Goal: Find specific page/section: Find specific page/section

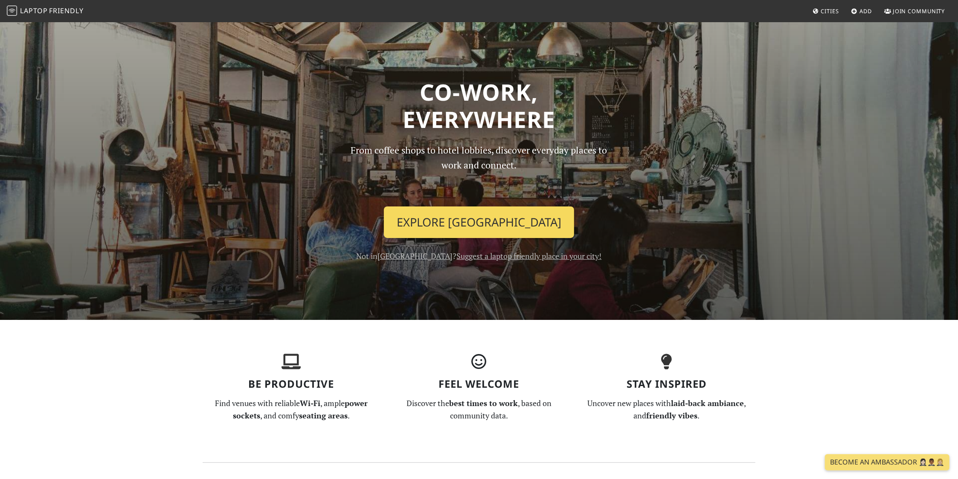
click at [501, 232] on link "Explore Singapore" at bounding box center [479, 223] width 190 height 32
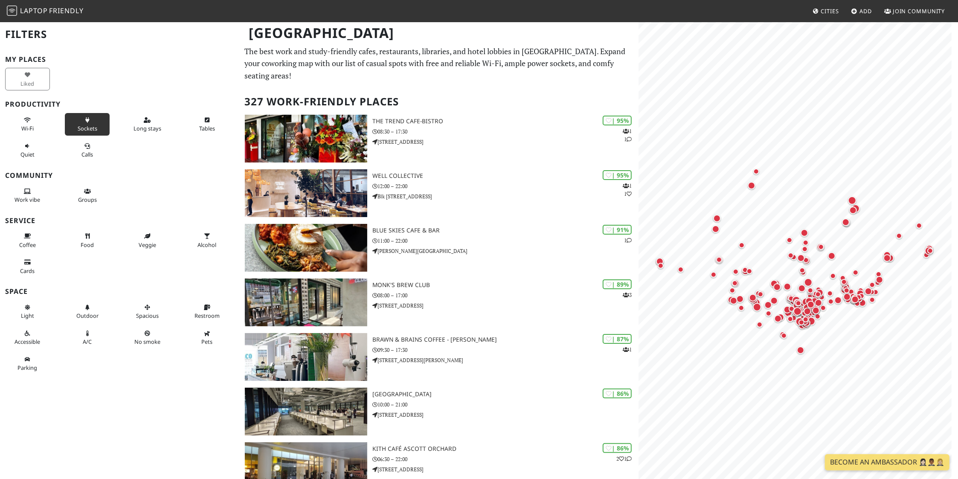
click at [77, 120] on button "Sockets" at bounding box center [87, 124] width 45 height 23
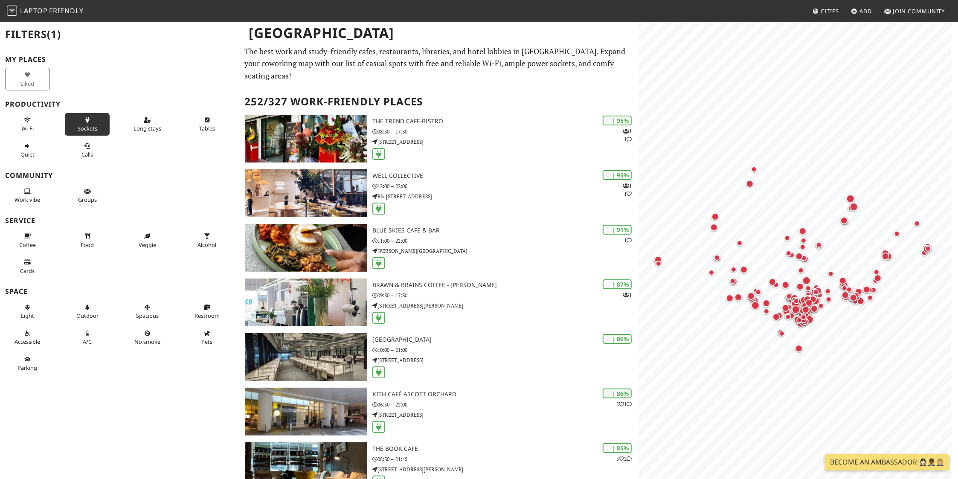
click at [73, 129] on button "Sockets" at bounding box center [87, 124] width 45 height 23
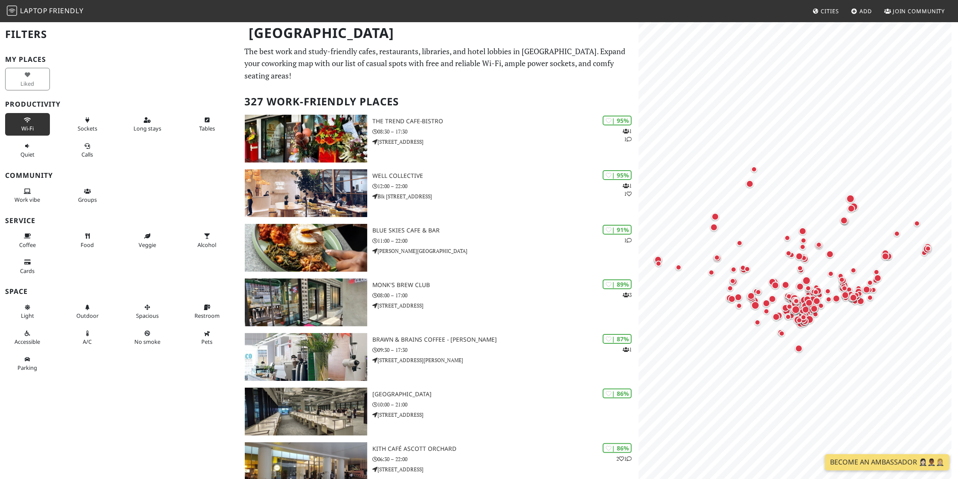
click at [27, 122] on icon at bounding box center [27, 121] width 7 height 6
click at [147, 122] on button "Long stays" at bounding box center [147, 124] width 45 height 23
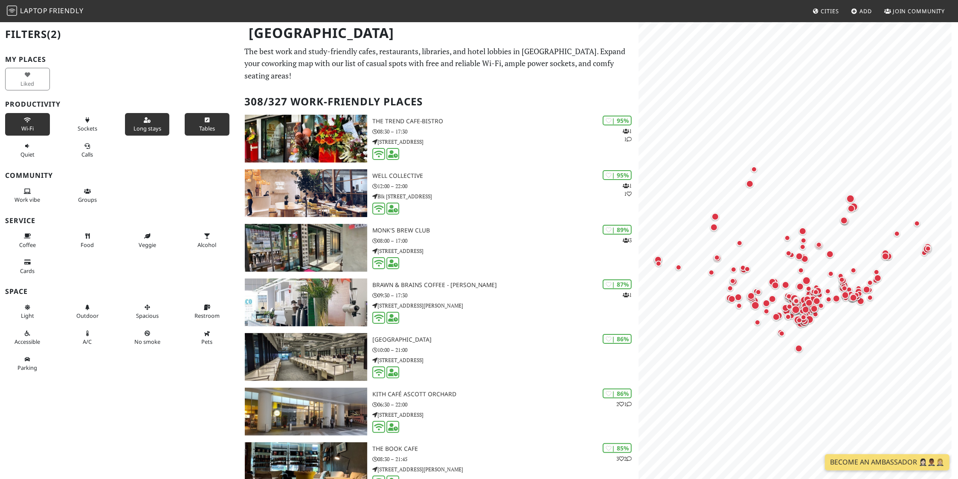
click at [215, 125] on button "Tables" at bounding box center [207, 124] width 45 height 23
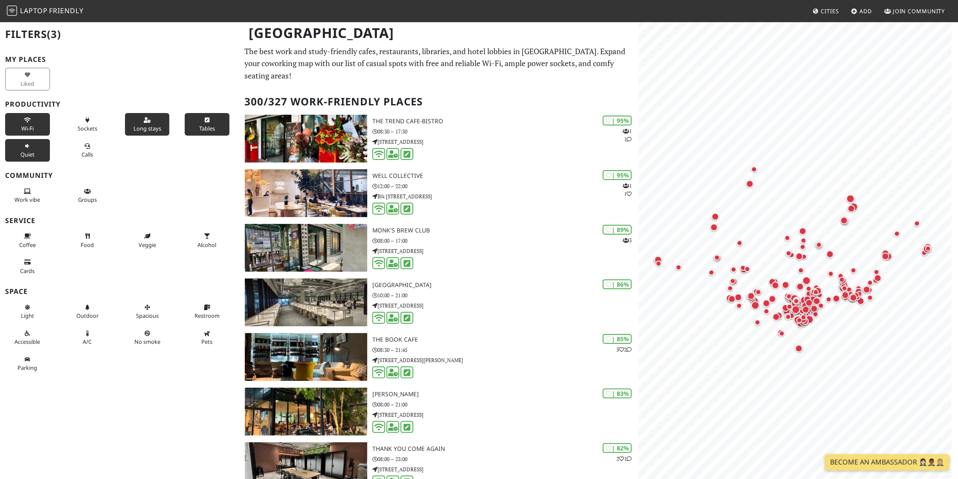
click at [42, 153] on button "Quiet" at bounding box center [27, 150] width 45 height 23
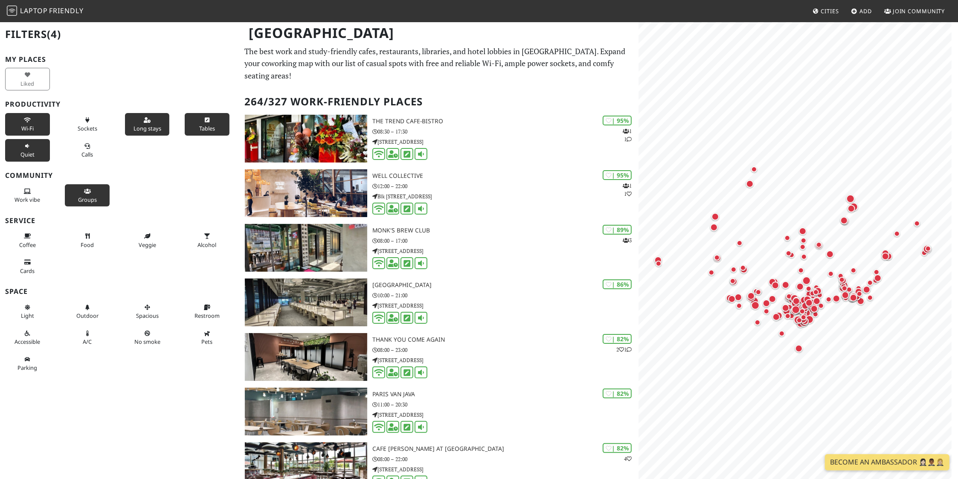
click at [85, 195] on button "Groups" at bounding box center [87, 195] width 45 height 23
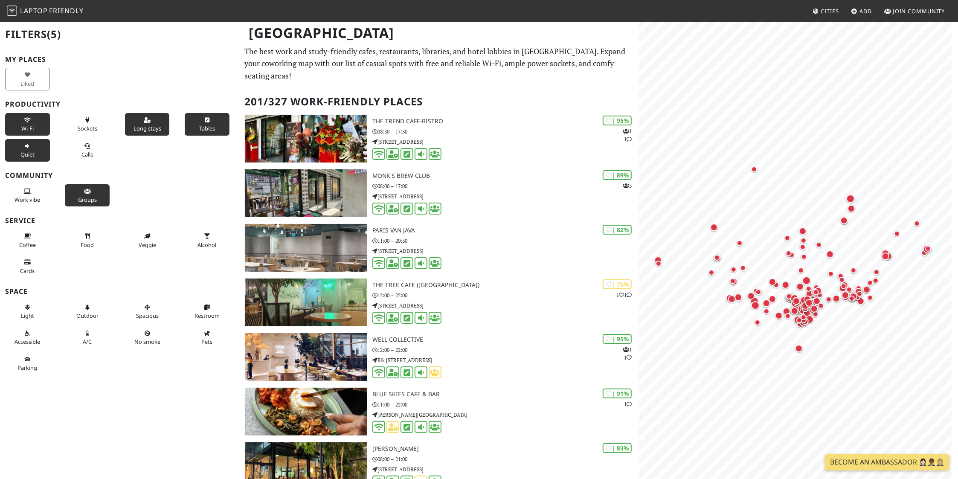
click at [85, 195] on button "Groups" at bounding box center [87, 195] width 45 height 23
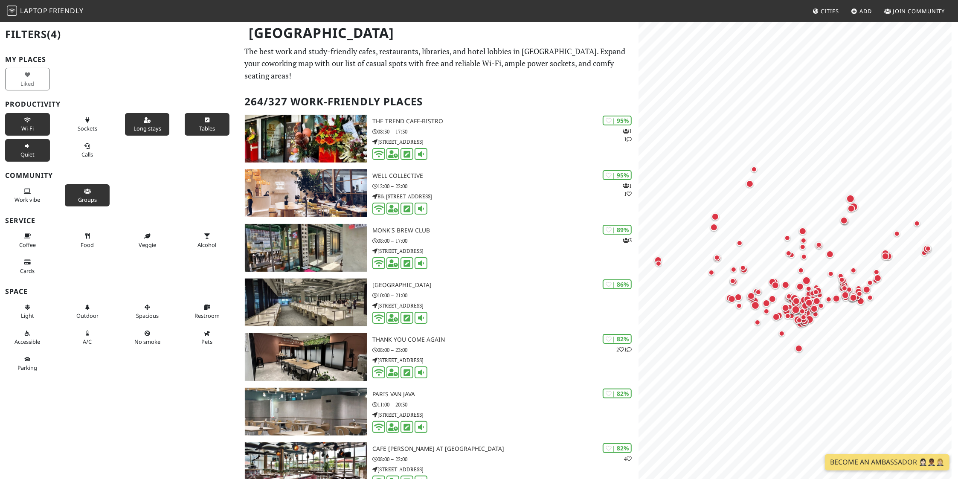
click at [85, 195] on button "Groups" at bounding box center [87, 195] width 45 height 23
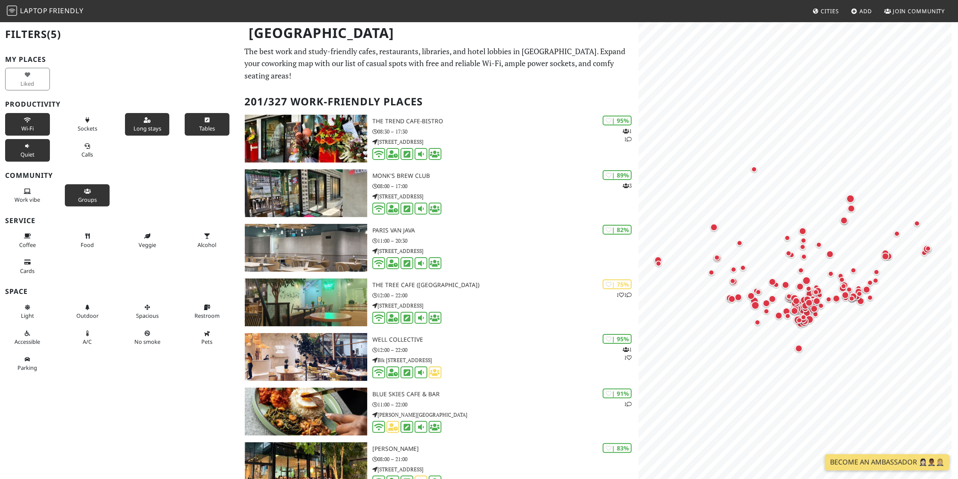
click at [85, 195] on button "Groups" at bounding box center [87, 195] width 45 height 23
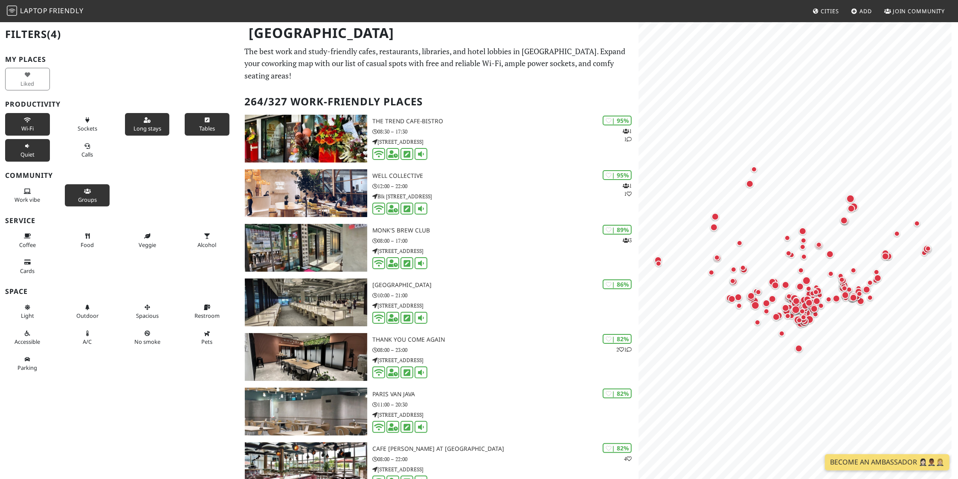
click at [85, 195] on button "Groups" at bounding box center [87, 195] width 45 height 23
